Goal: Task Accomplishment & Management: Use online tool/utility

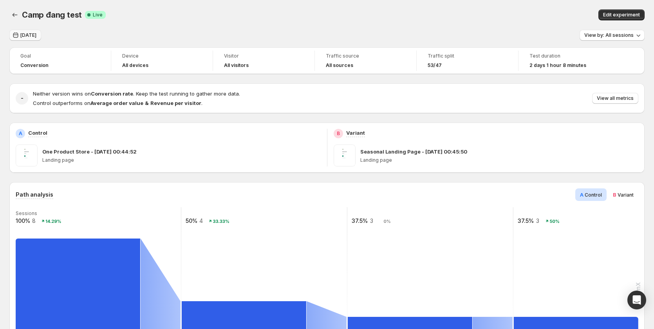
click at [16, 34] on icon "button" at bounding box center [16, 35] width 8 height 8
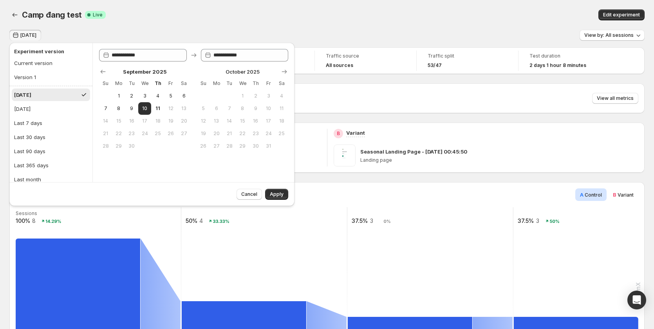
click at [616, 194] on div "B Variant" at bounding box center [624, 194] width 30 height 13
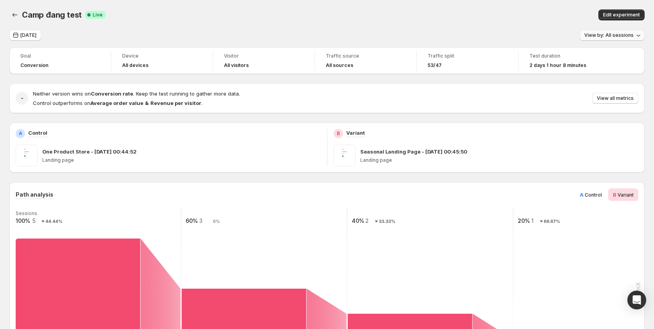
click at [634, 33] on span "View by: All sessions" at bounding box center [609, 35] width 49 height 6
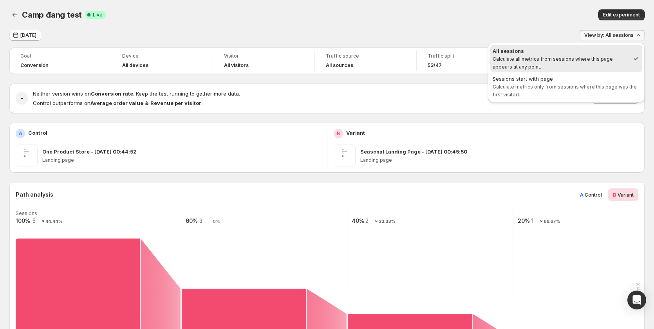
click at [600, 72] on button "All sessions Calculate all metrics from sessions where this page appears at any…" at bounding box center [567, 58] width 152 height 27
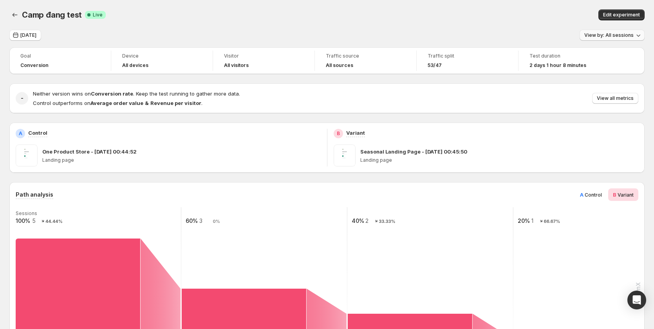
click at [611, 36] on span "View by: All sessions" at bounding box center [609, 35] width 49 height 6
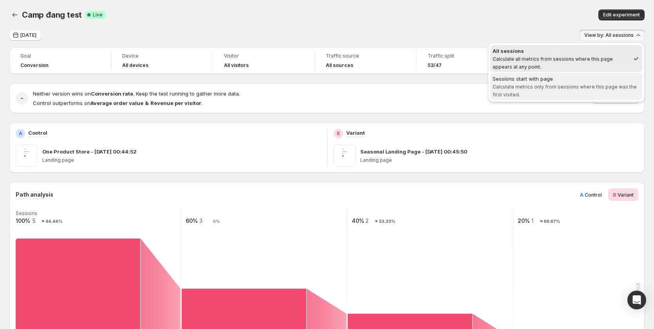
click at [589, 88] on span "Calculate metrics only from sessions where this page was the first visited." at bounding box center [565, 91] width 144 height 14
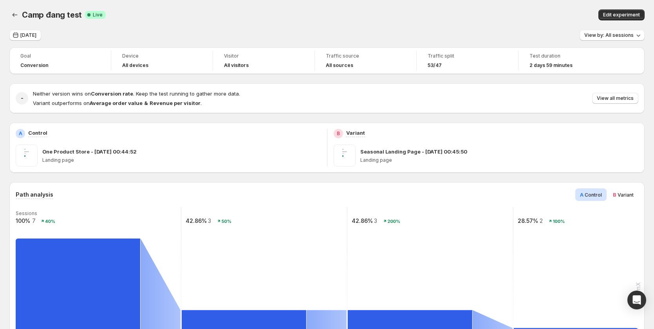
scroll to position [111, 0]
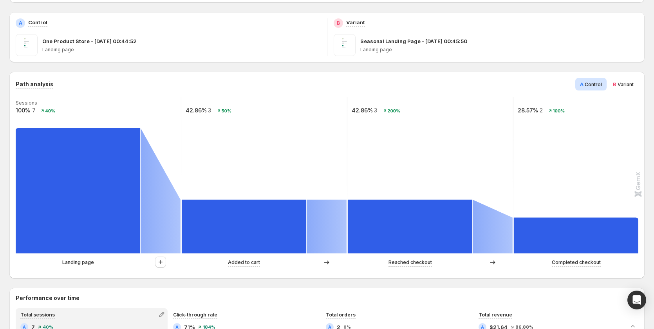
click at [625, 85] on span "Variant" at bounding box center [626, 85] width 16 height 6
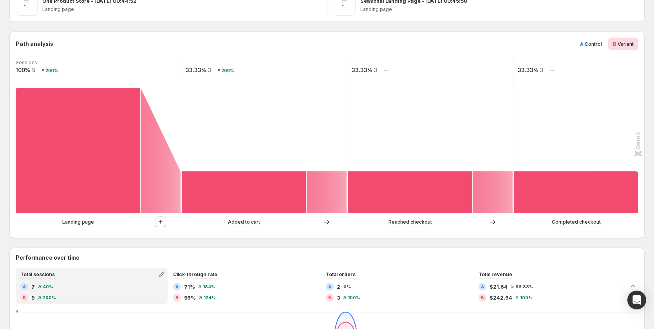
scroll to position [157, 0]
